Goal: Information Seeking & Learning: Learn about a topic

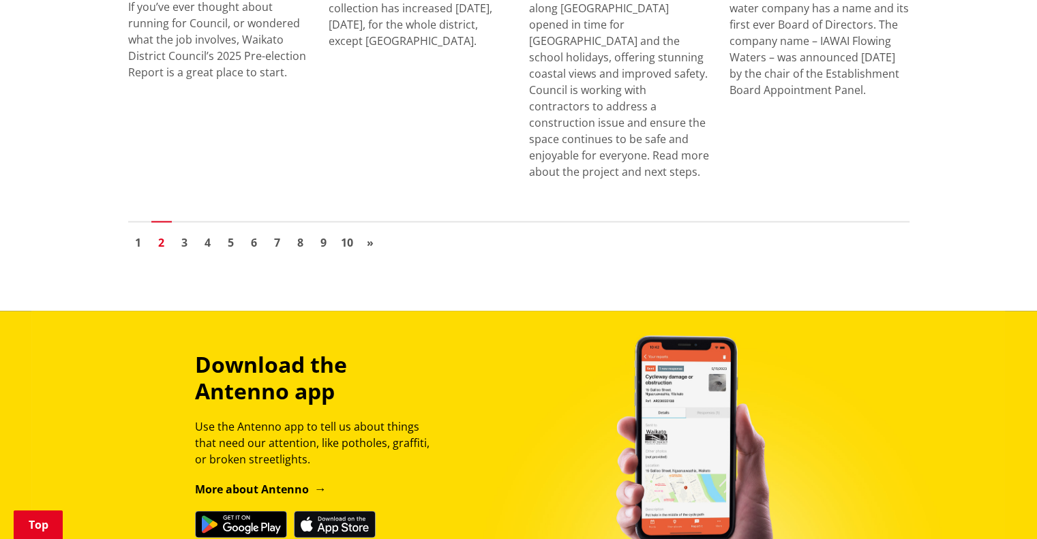
scroll to position [2139, 0]
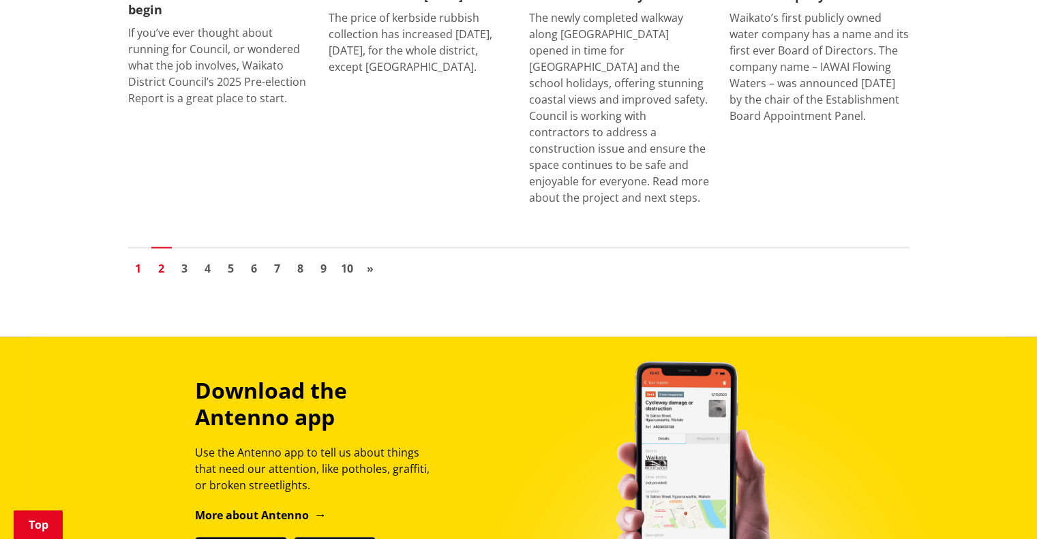
click at [134, 258] on link "1" at bounding box center [138, 268] width 20 height 20
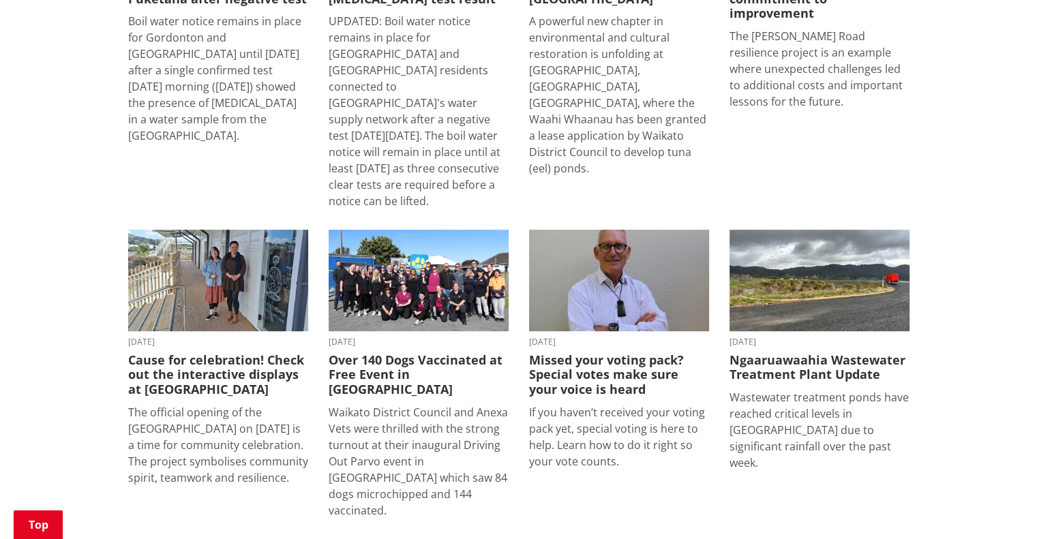
scroll to position [614, 0]
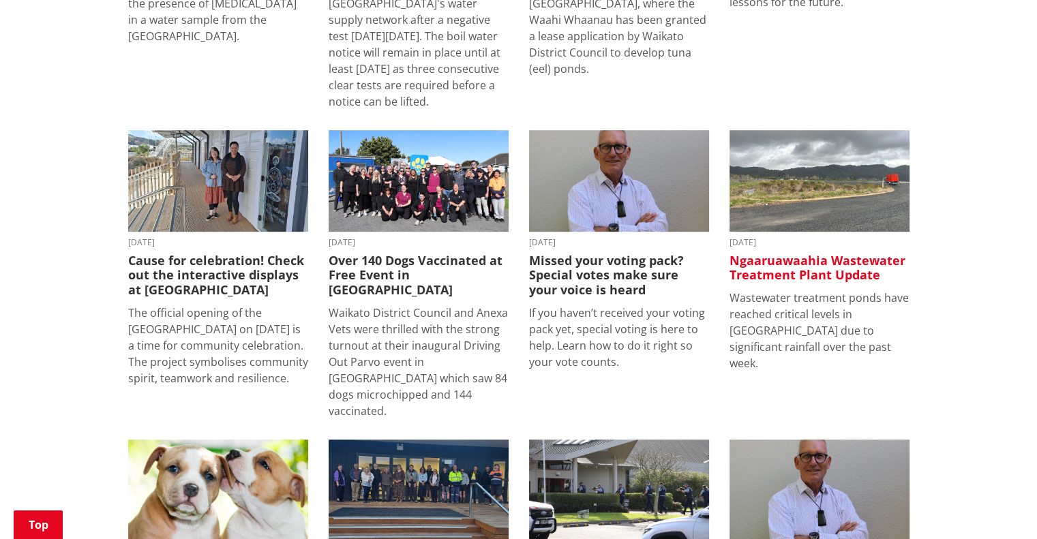
click at [772, 254] on h3 "Ngaaruawaahia Wastewater Treatment Plant Update" at bounding box center [820, 268] width 180 height 29
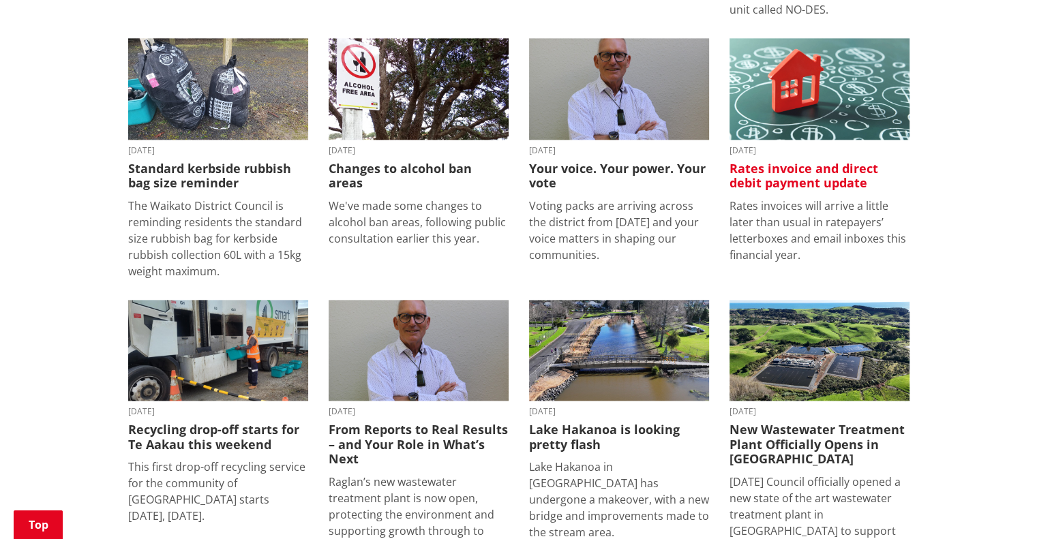
scroll to position [1637, 0]
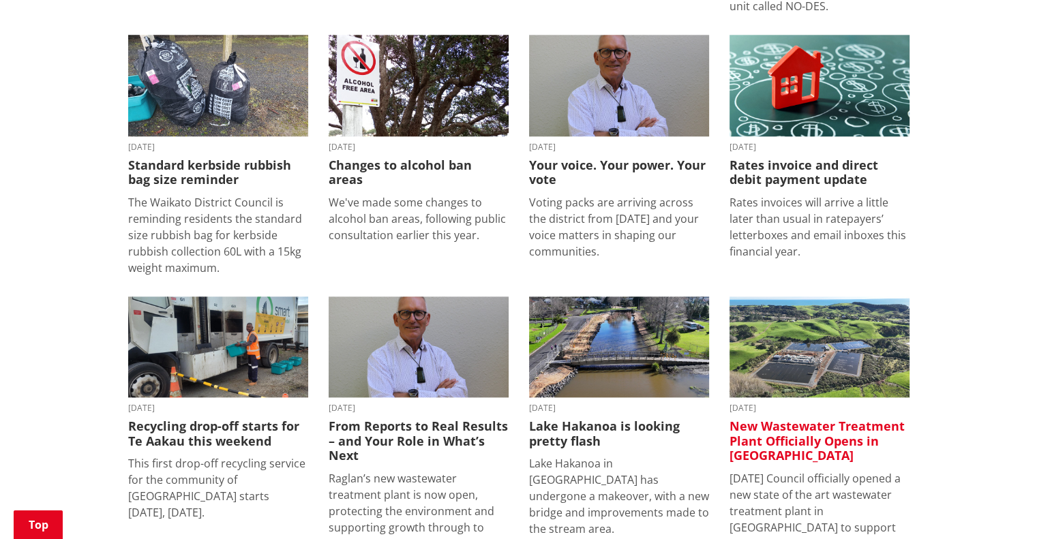
click at [758, 419] on h3 "New Wastewater Treatment Plant Officially Opens in [GEOGRAPHIC_DATA]" at bounding box center [820, 441] width 180 height 44
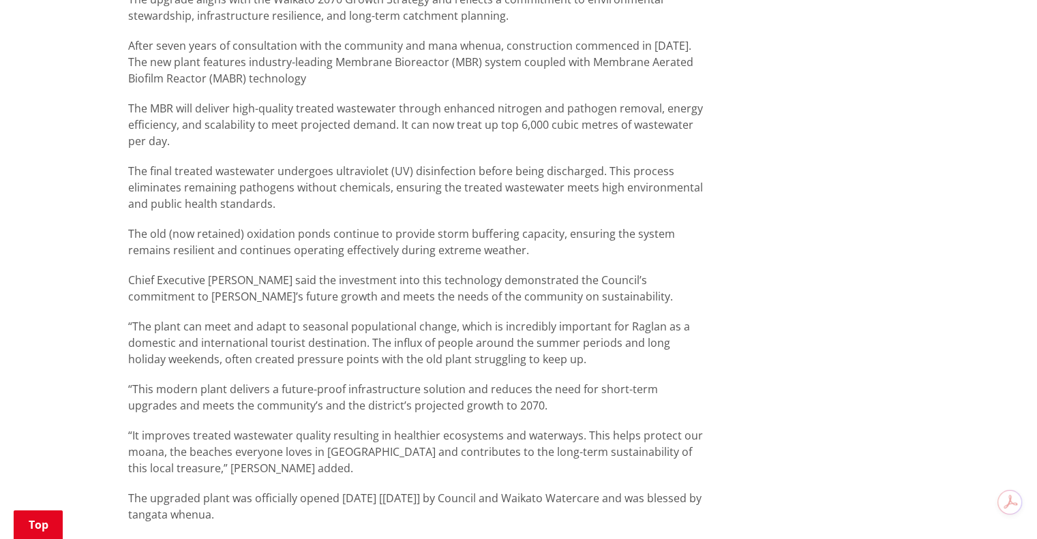
scroll to position [1023, 0]
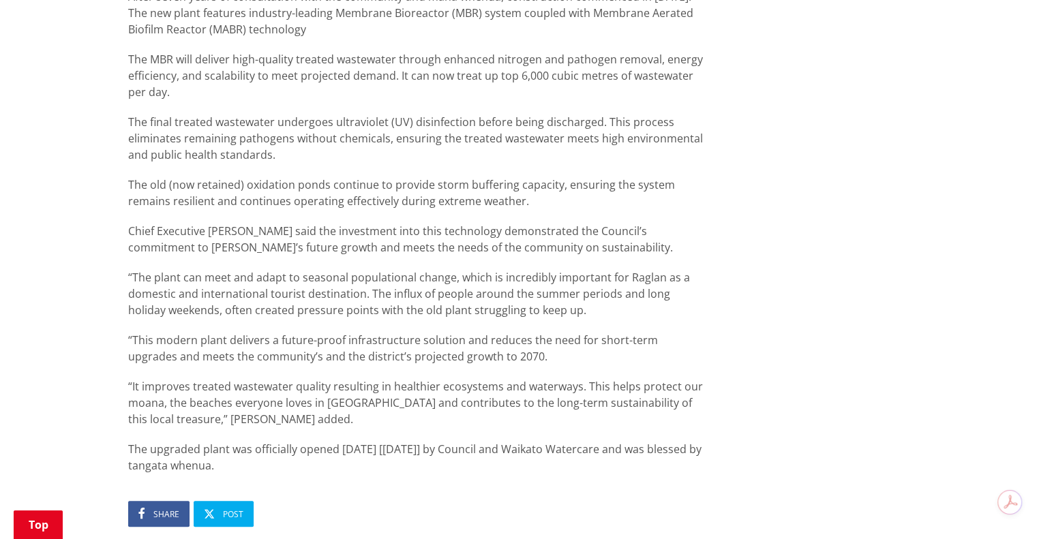
click at [484, 75] on p "The MBR will deliver high-quality treated wastewater through enhanced nitrogen …" at bounding box center [418, 75] width 581 height 49
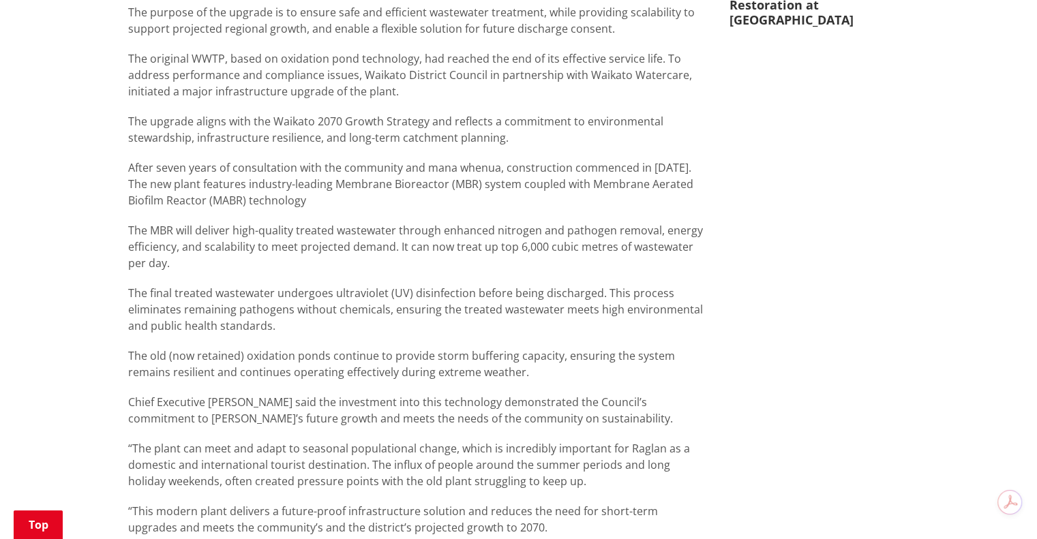
scroll to position [818, 0]
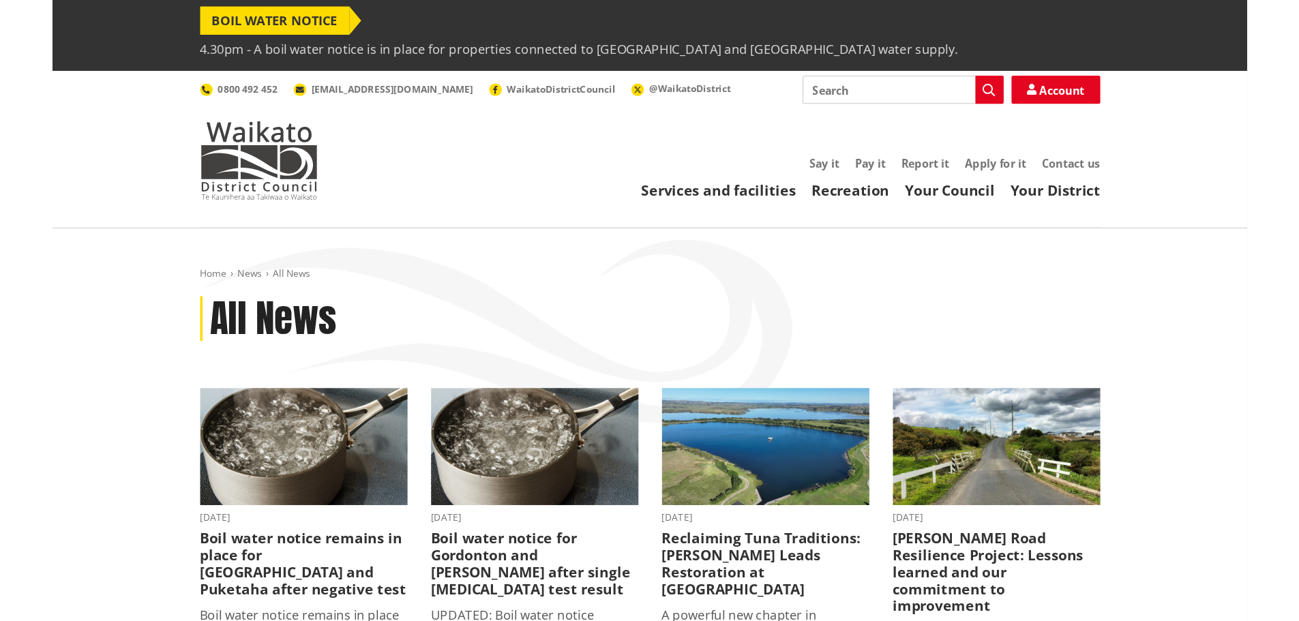
scroll to position [1, 0]
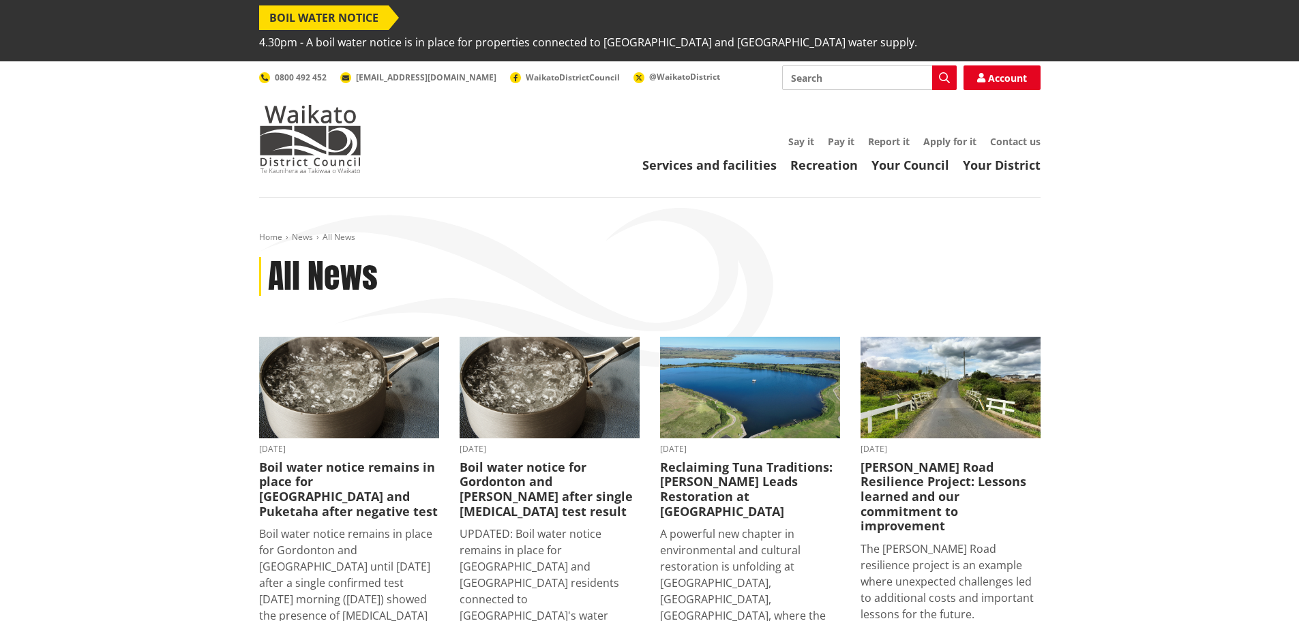
click at [74, 118] on header "Toggle search Toggle navigation Services and facilities Recreation Your Council…" at bounding box center [649, 129] width 1299 height 136
click at [326, 113] on img at bounding box center [310, 139] width 102 height 68
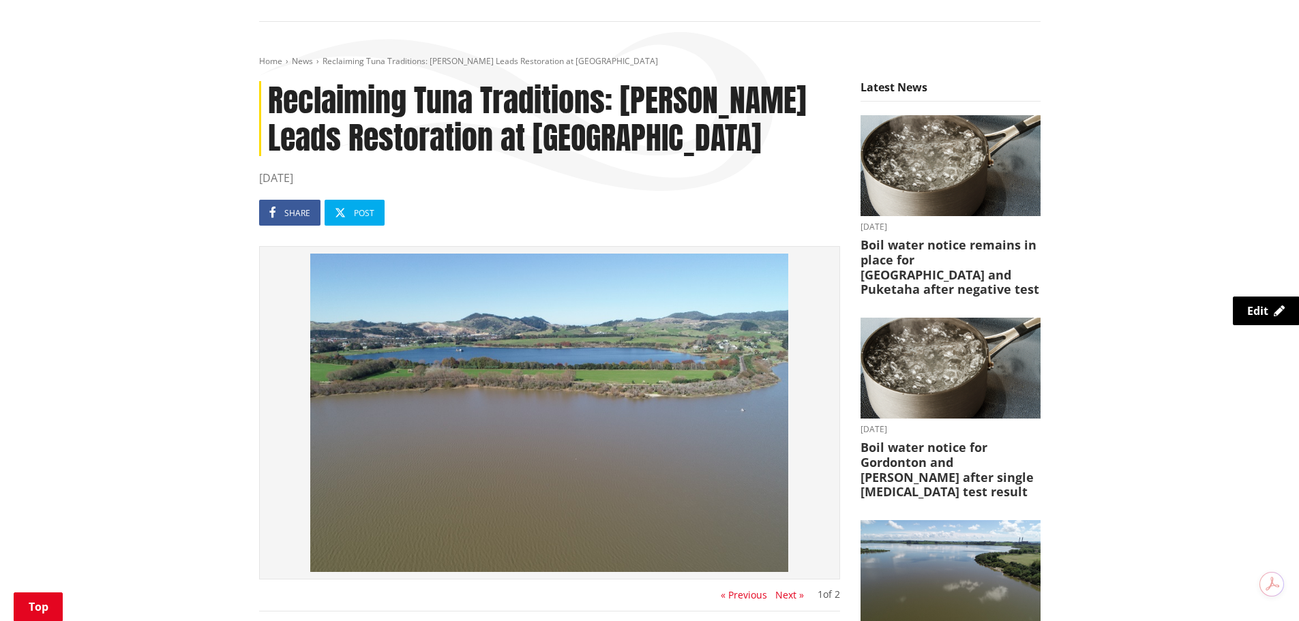
scroll to position [273, 0]
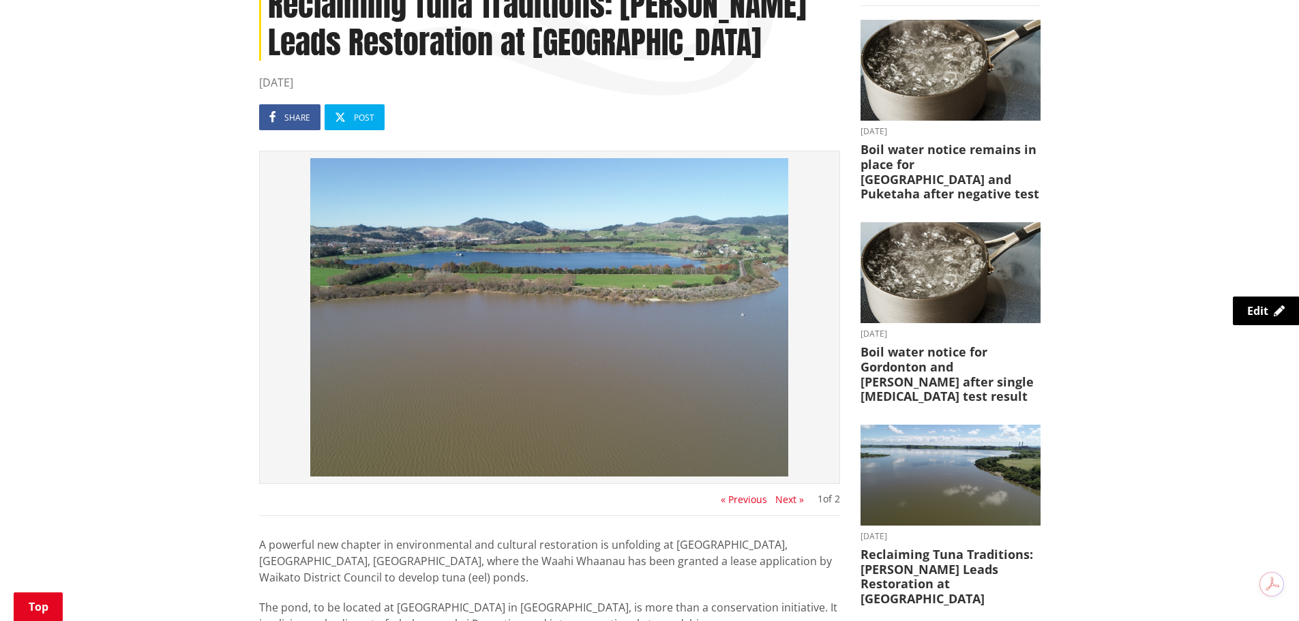
click at [793, 494] on button "Next »" at bounding box center [789, 499] width 29 height 11
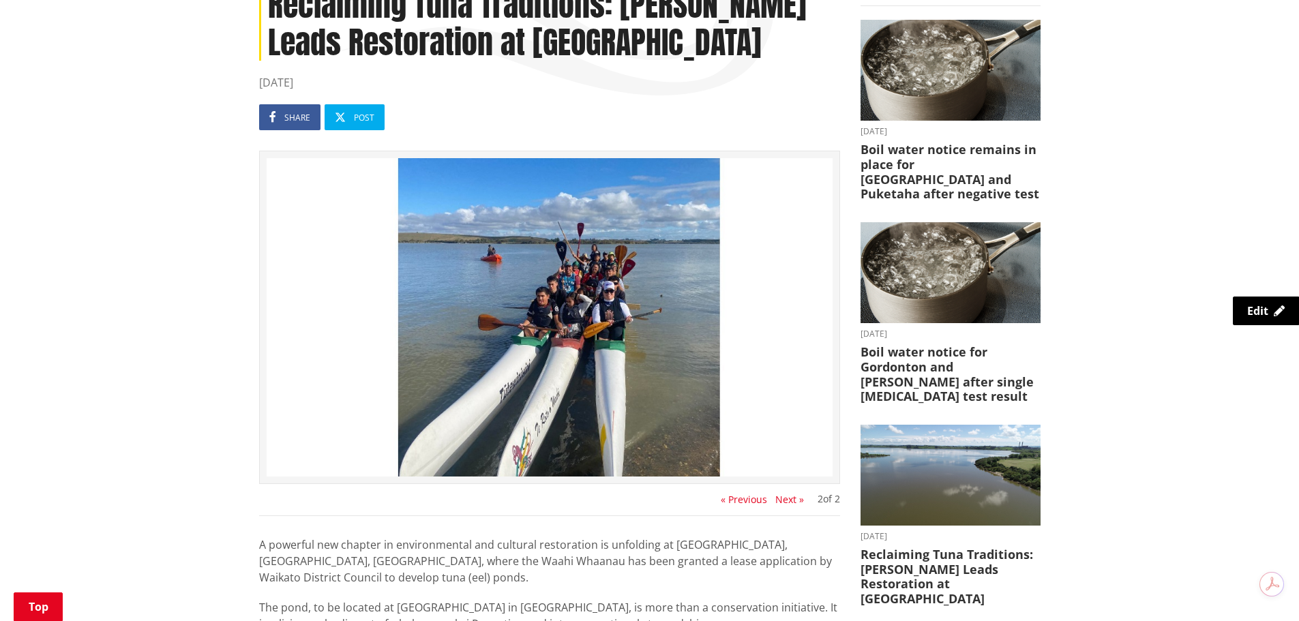
click at [735, 494] on button "« Previous" at bounding box center [744, 499] width 46 height 11
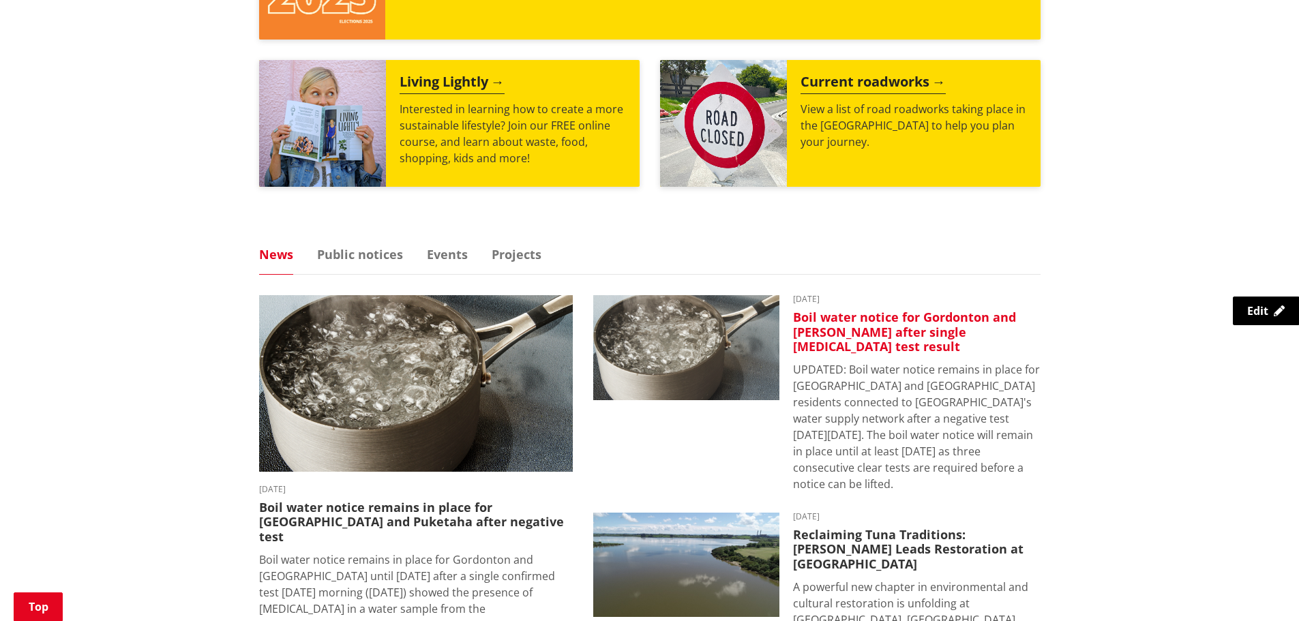
scroll to position [750, 0]
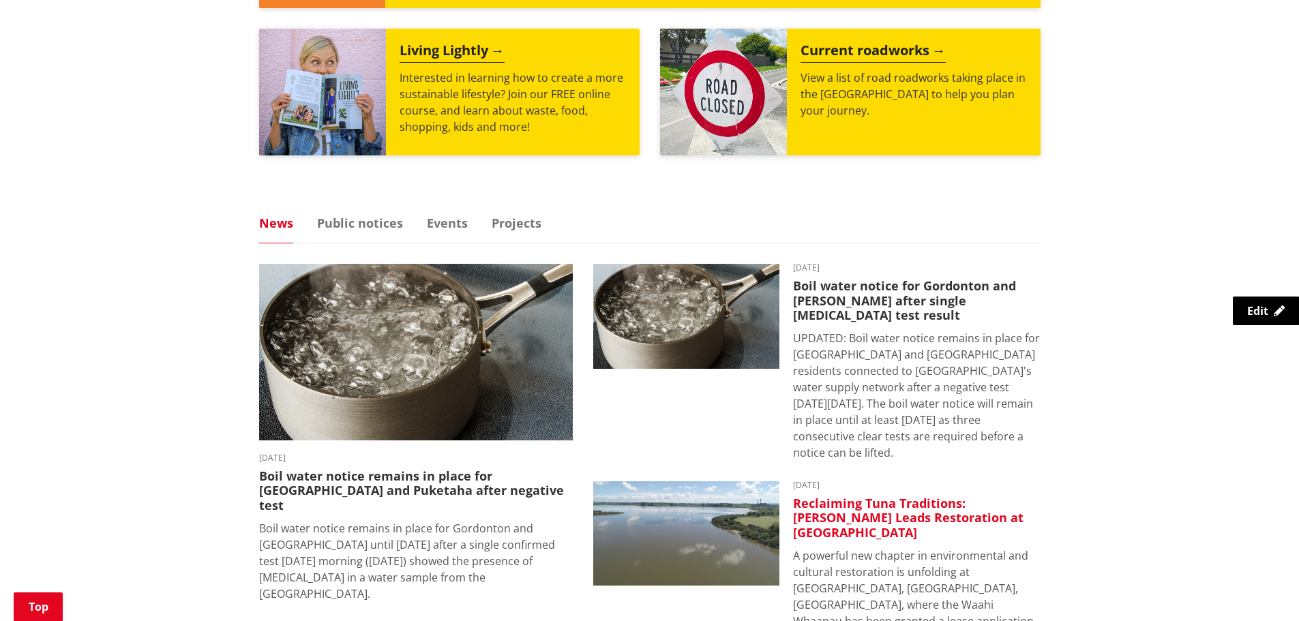
click at [964, 496] on h3 "Reclaiming Tuna Traditions: [PERSON_NAME] Leads Restoration at [GEOGRAPHIC_DATA]" at bounding box center [917, 518] width 248 height 44
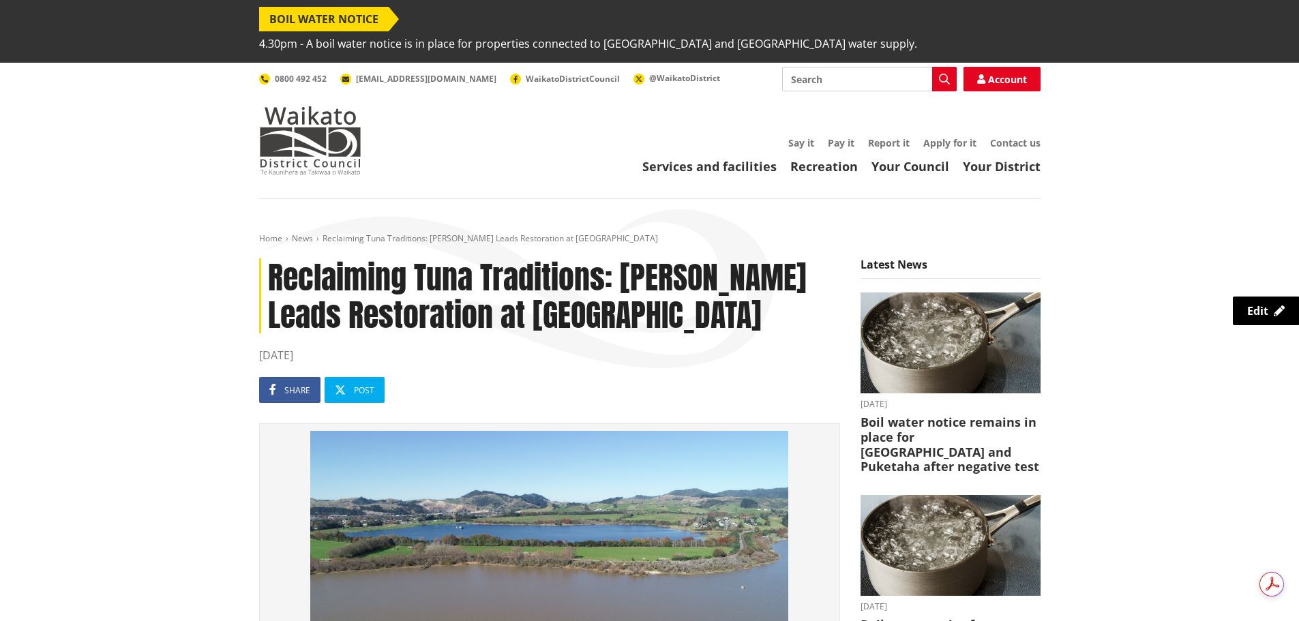
click at [475, 258] on h1 "Reclaiming Tuna Traditions: [PERSON_NAME] Leads Restoration at [GEOGRAPHIC_DATA]" at bounding box center [549, 295] width 581 height 75
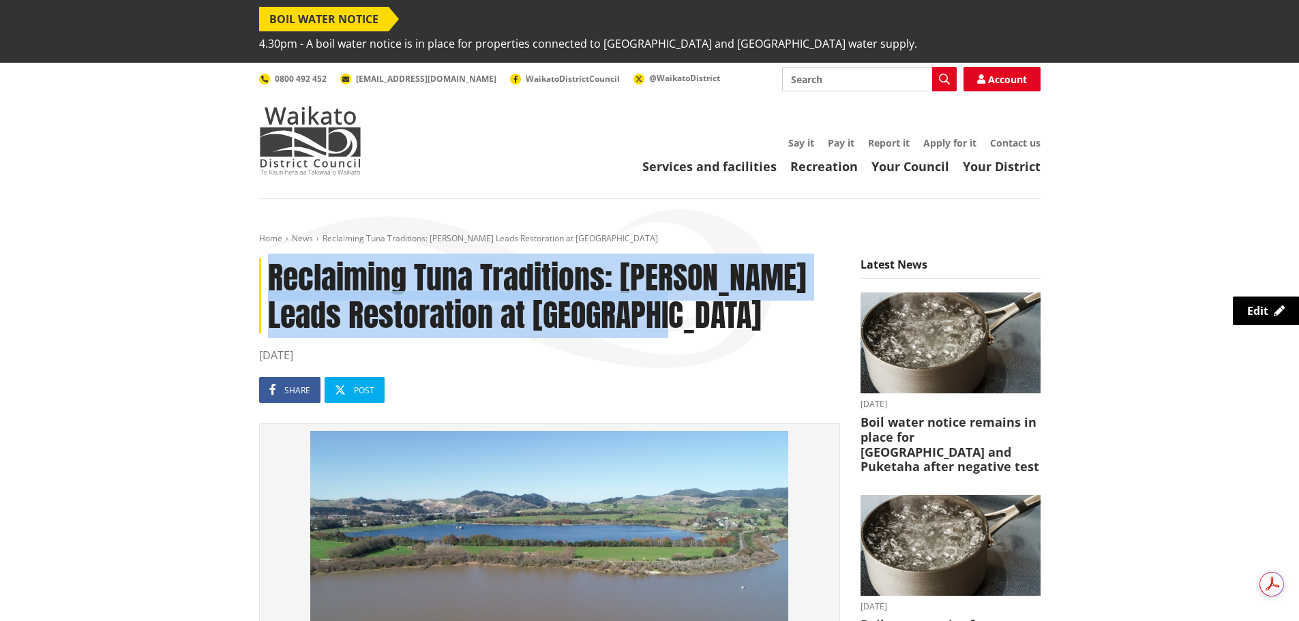
drag, startPoint x: 682, startPoint y: 290, endPoint x: 244, endPoint y: 263, distance: 438.7
copy h1 "Reclaiming Tuna Traditions: [PERSON_NAME] Leads Restoration at [GEOGRAPHIC_DATA]"
click at [298, 258] on h1 "Reclaiming Tuna Traditions: [PERSON_NAME] Leads Restoration at [GEOGRAPHIC_DATA]" at bounding box center [549, 295] width 581 height 75
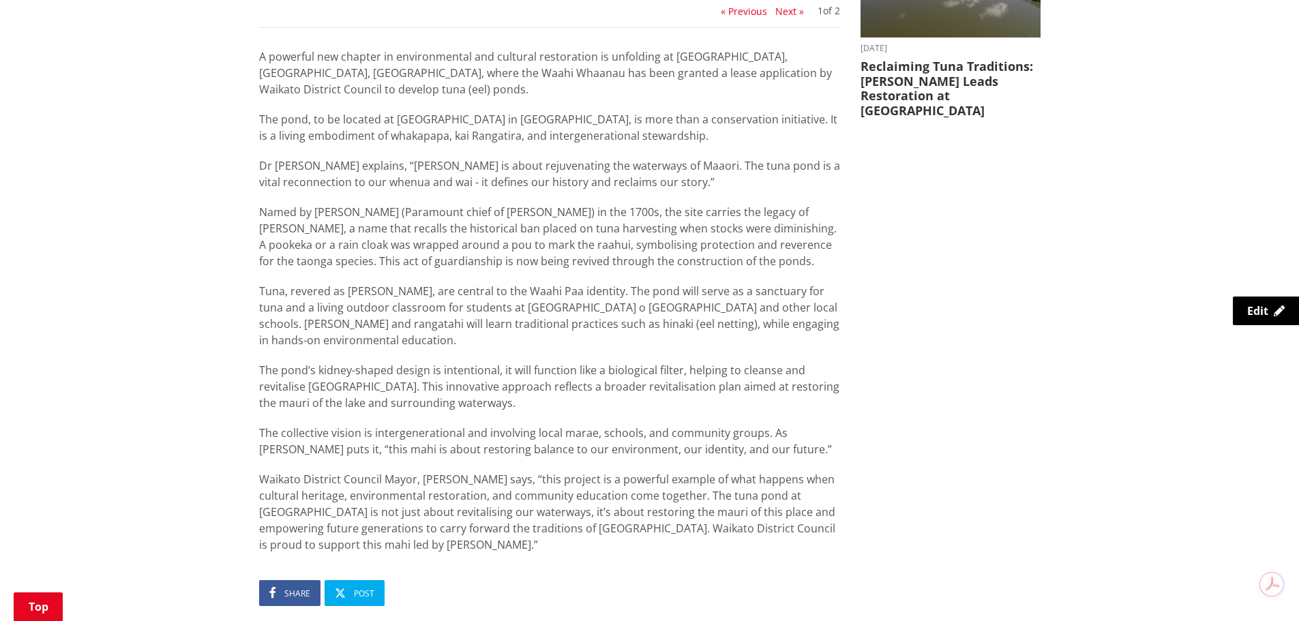
scroll to position [682, 0]
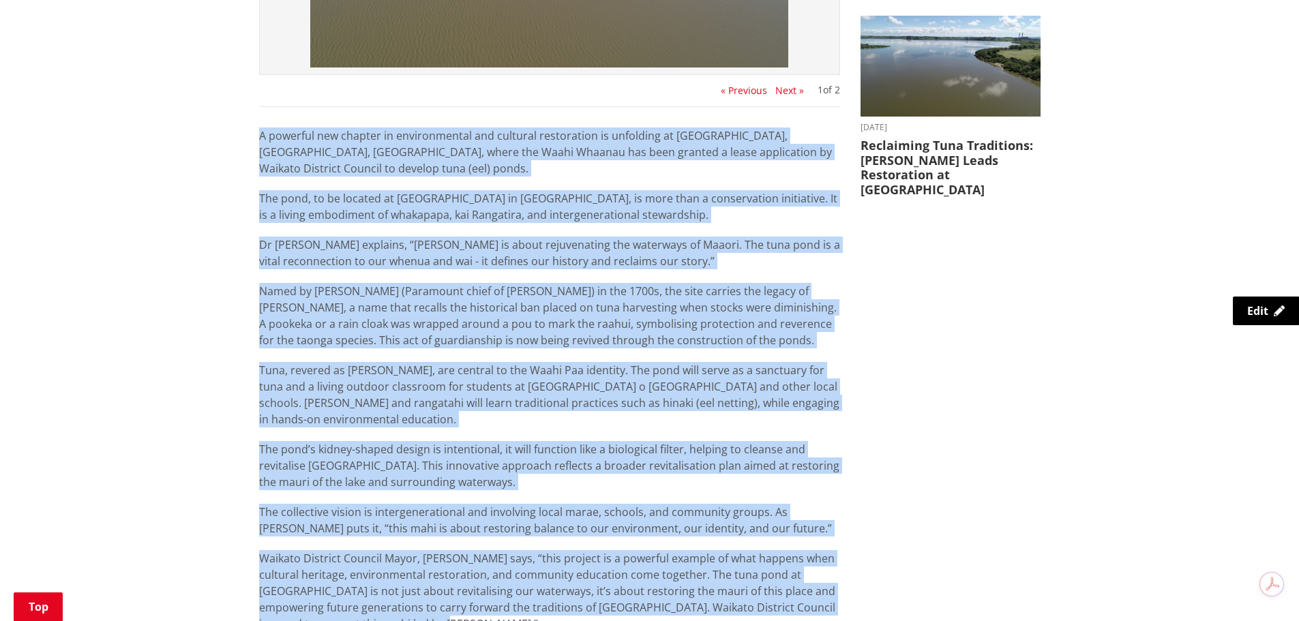
drag, startPoint x: 257, startPoint y: 110, endPoint x: 432, endPoint y: 601, distance: 521.1
click at [432, 601] on div "Reclaiming Tuna Traditions: Waahi Whaanau Leads Restoration at Lake Waahi 03 Oc…" at bounding box center [549, 234] width 601 height 1314
copy div "A powerful new chapter in environmental and cultural restoration is unfolding a…"
drag, startPoint x: 524, startPoint y: 236, endPoint x: 502, endPoint y: 237, distance: 22.5
click at [524, 237] on p "Dr Rangimarie Mahuta explains, “Waahi Paa Taiao is about rejuvenating the water…" at bounding box center [549, 253] width 581 height 33
